Goal: Check status: Check status

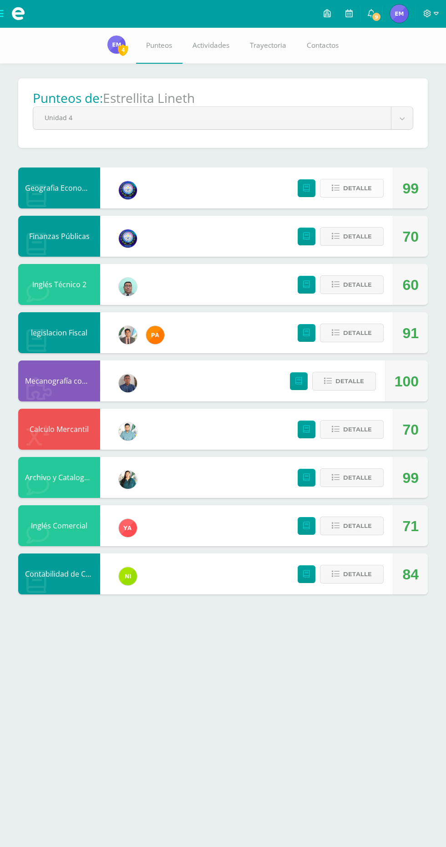
click at [367, 183] on span "Detalle" at bounding box center [357, 188] width 29 height 17
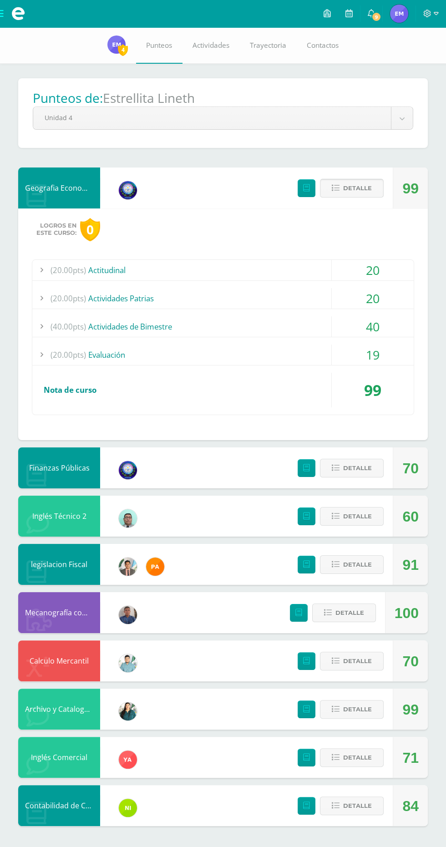
click at [370, 184] on span "Detalle" at bounding box center [357, 188] width 29 height 17
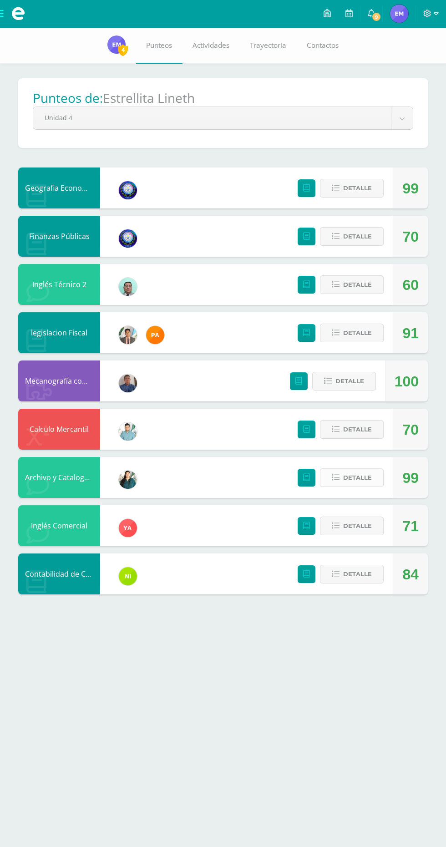
click at [358, 478] on span "Detalle" at bounding box center [357, 477] width 29 height 17
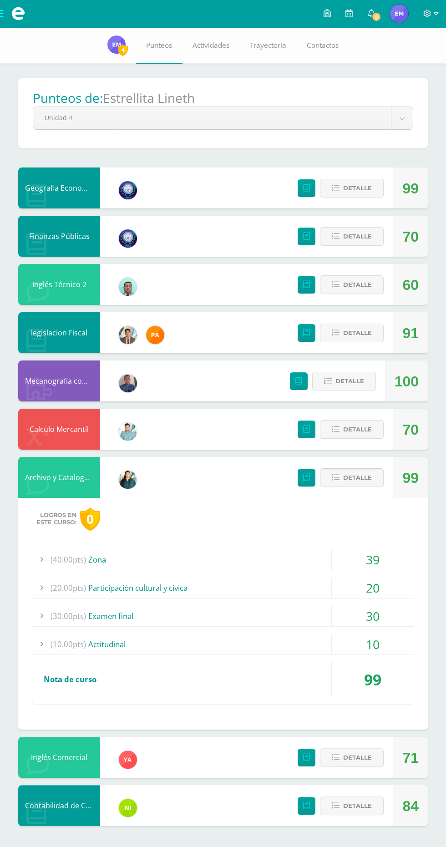
click at [371, 473] on span "Detalle" at bounding box center [357, 477] width 29 height 17
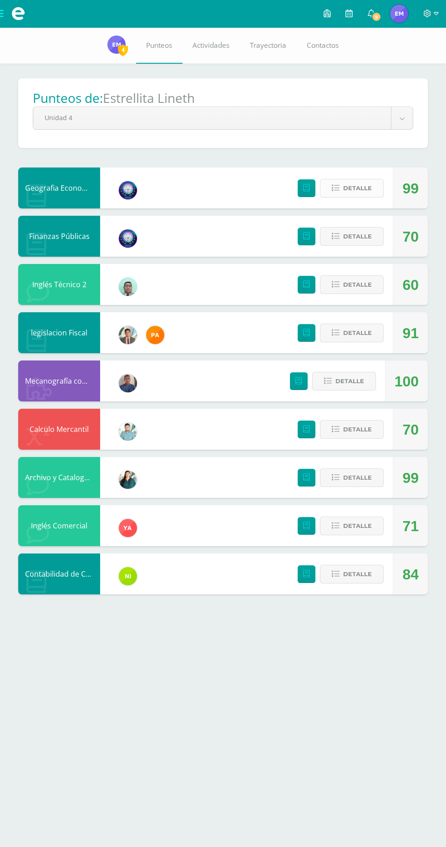
click at [348, 194] on span "Detalle" at bounding box center [357, 188] width 29 height 17
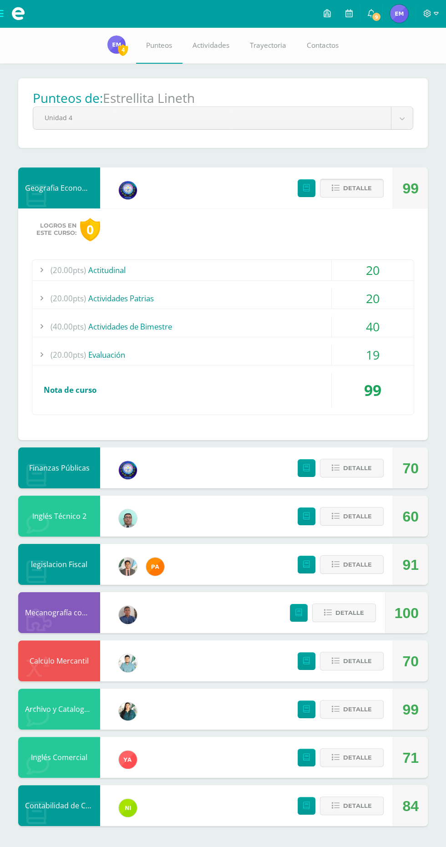
click at [351, 183] on span "Detalle" at bounding box center [357, 188] width 29 height 17
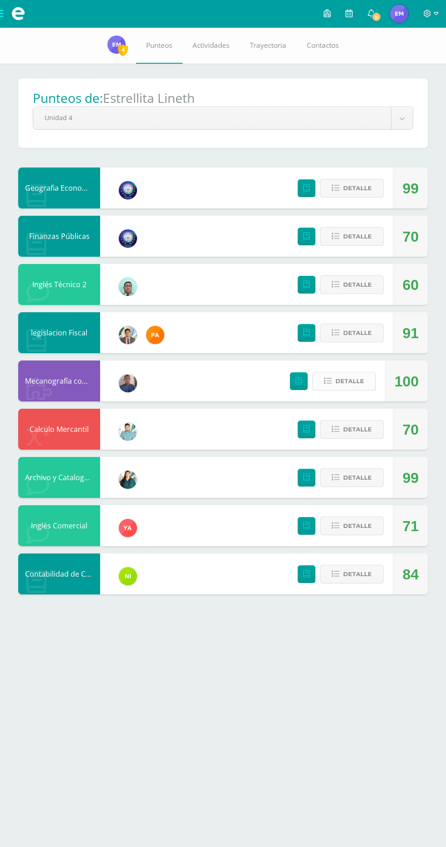
click at [352, 383] on span "Detalle" at bounding box center [350, 381] width 29 height 17
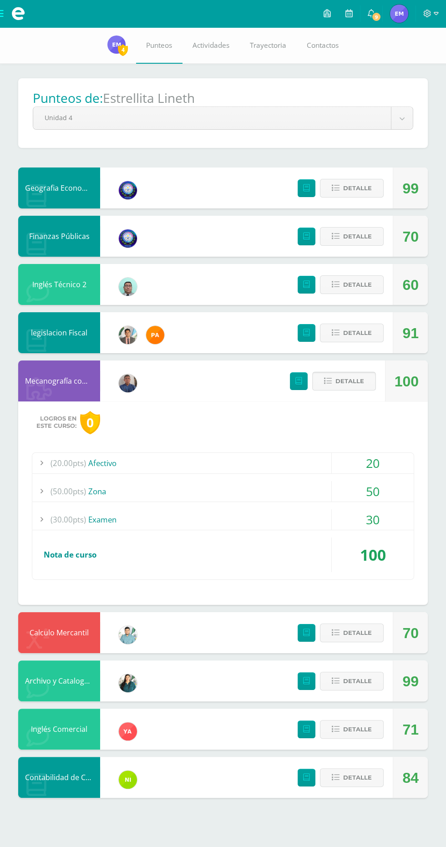
click at [362, 384] on span "Detalle" at bounding box center [350, 381] width 29 height 17
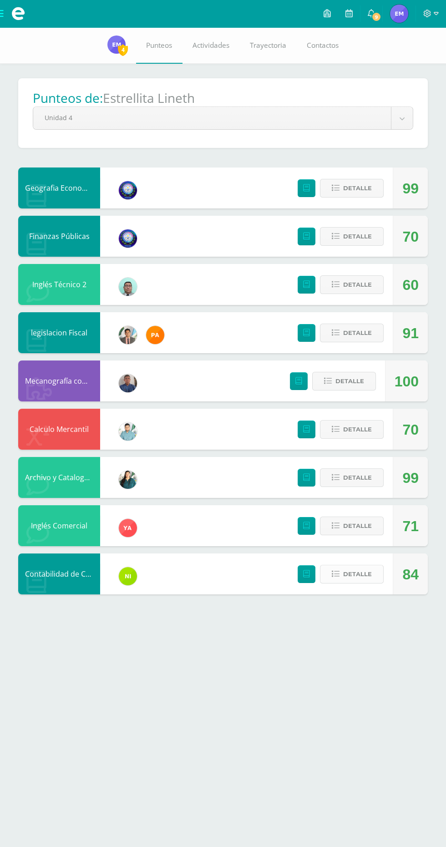
click at [370, 578] on span "Detalle" at bounding box center [357, 574] width 29 height 17
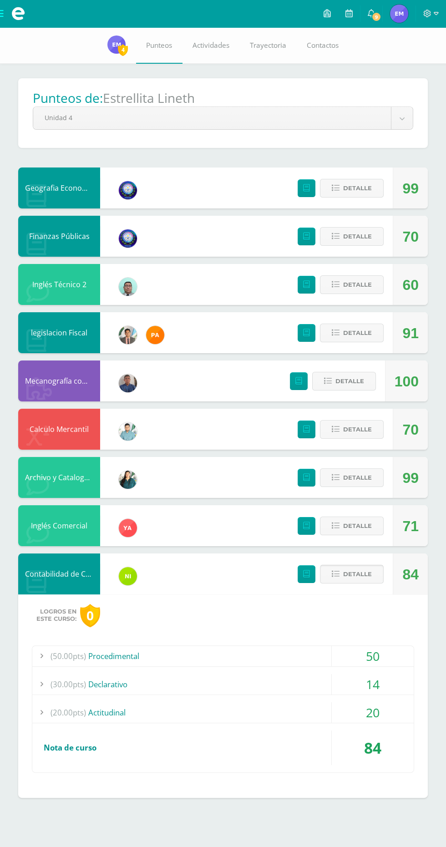
click at [347, 575] on span "Detalle" at bounding box center [357, 574] width 29 height 17
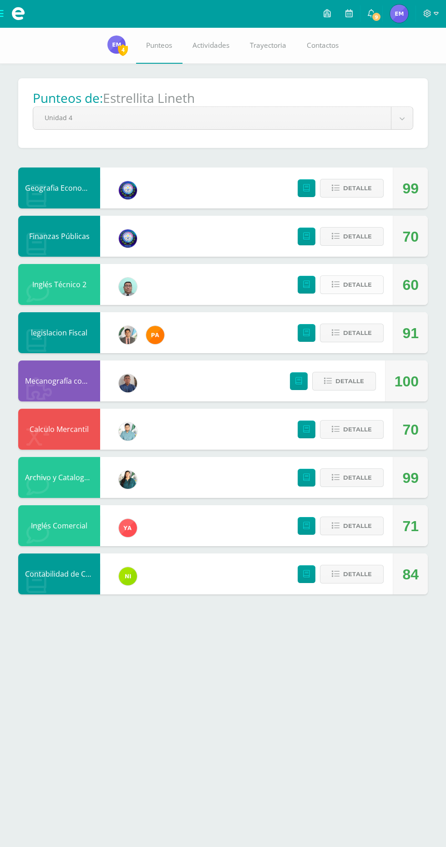
click at [360, 285] on span "Detalle" at bounding box center [357, 284] width 29 height 17
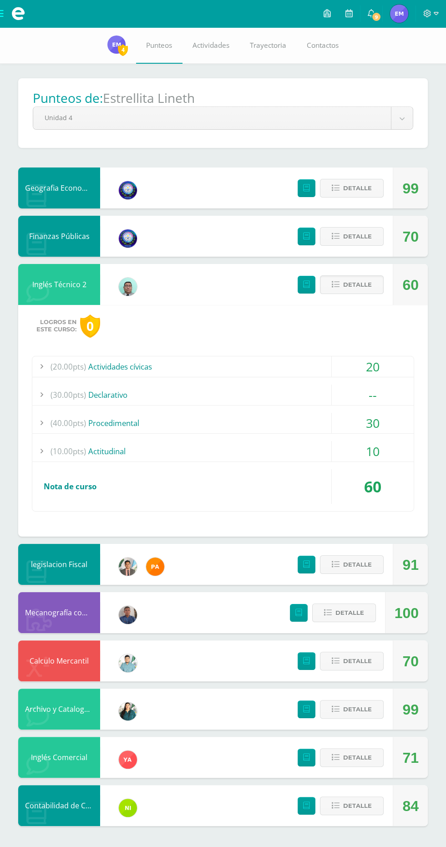
click at [373, 393] on div "--" at bounding box center [373, 395] width 82 height 20
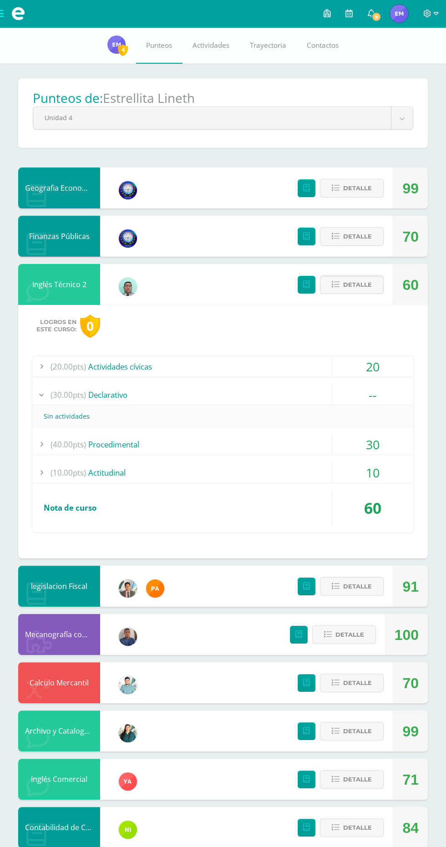
scroll to position [1, 0]
